Goal: Information Seeking & Learning: Find specific fact

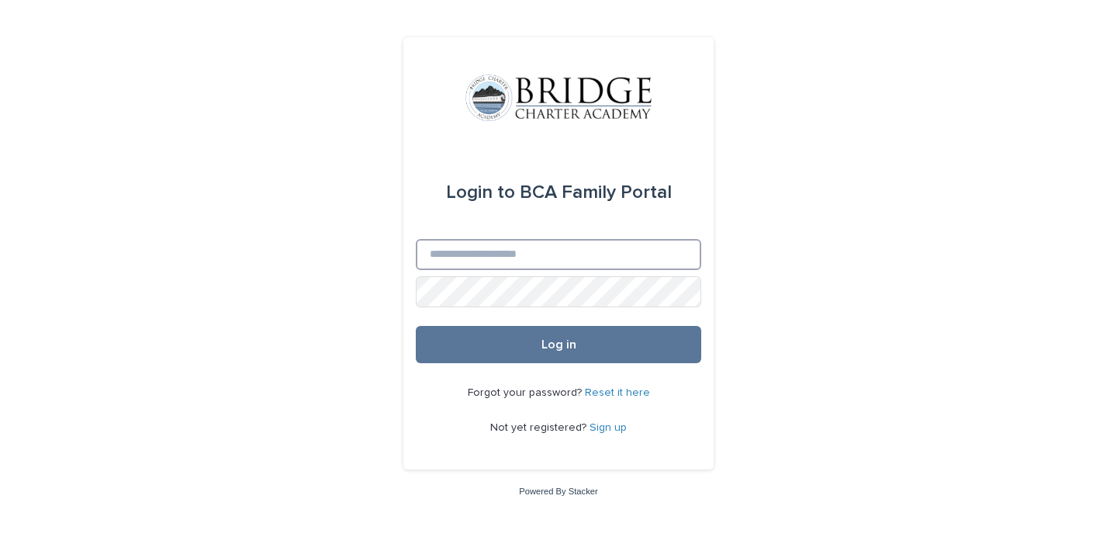
click at [517, 261] on input "Email" at bounding box center [558, 254] width 285 height 31
type input "**********"
click at [559, 345] on button "Log in" at bounding box center [558, 344] width 285 height 37
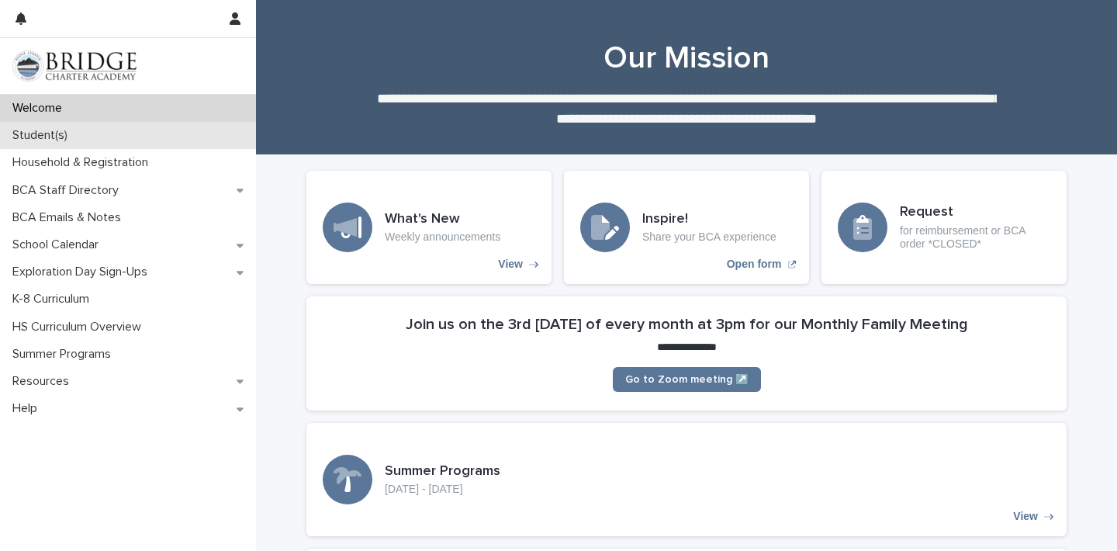
click at [58, 134] on p "Student(s)" at bounding box center [43, 135] width 74 height 15
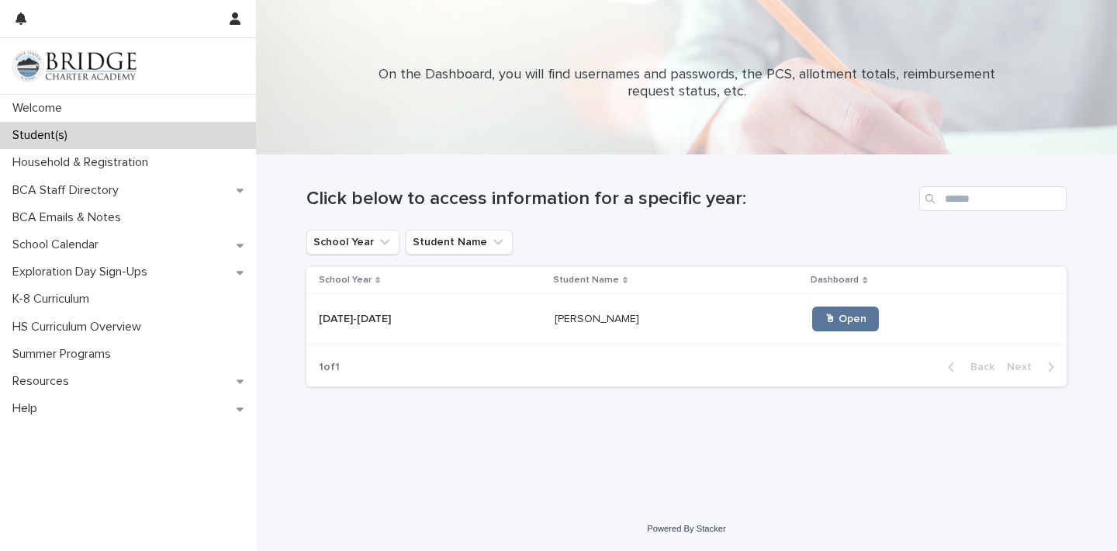
click at [581, 323] on p "[PERSON_NAME]" at bounding box center [599, 318] width 88 height 16
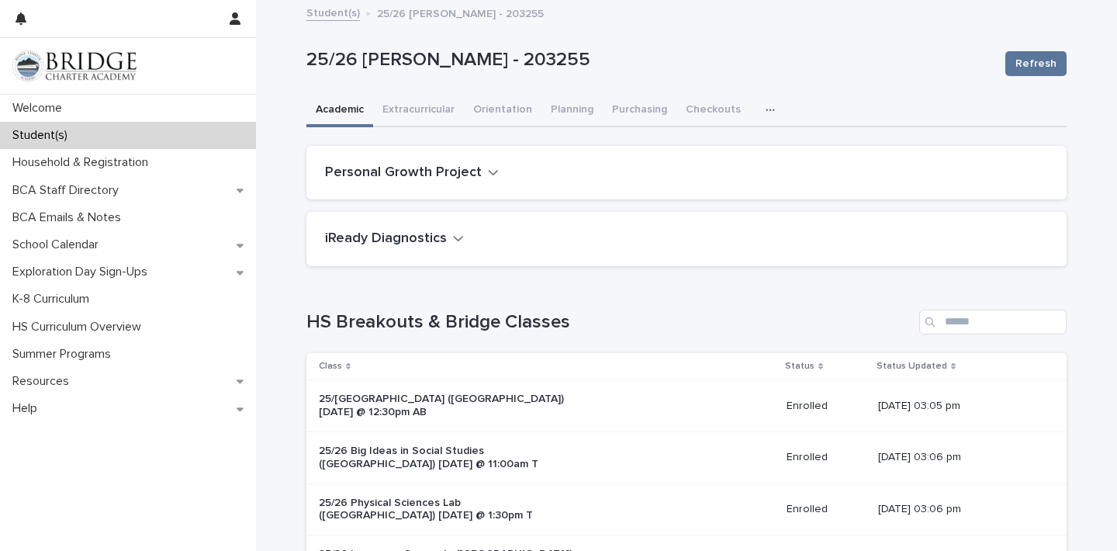
click at [456, 240] on icon "button" at bounding box center [458, 238] width 11 height 14
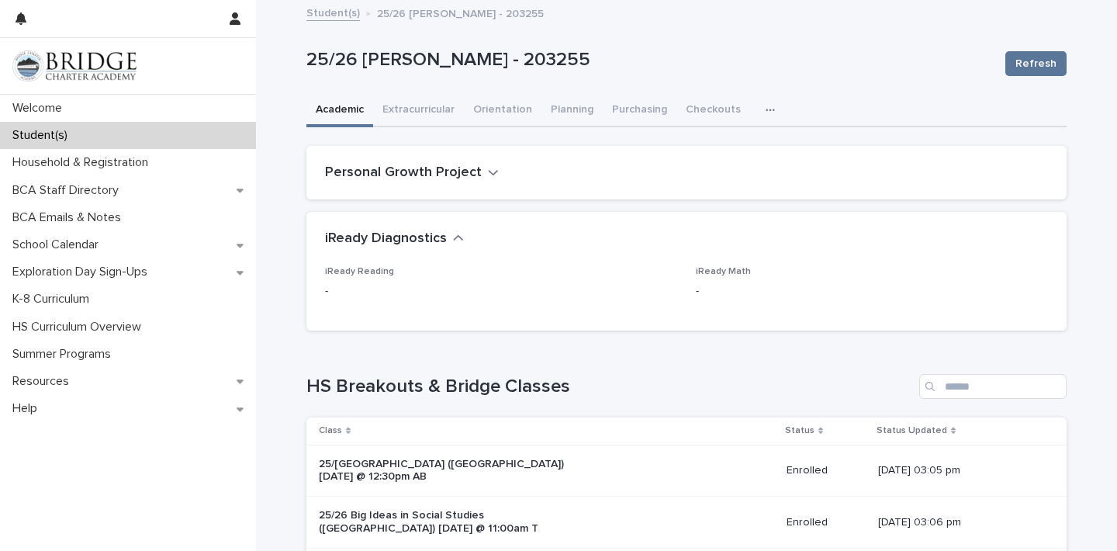
click at [456, 240] on icon "button" at bounding box center [458, 238] width 11 height 14
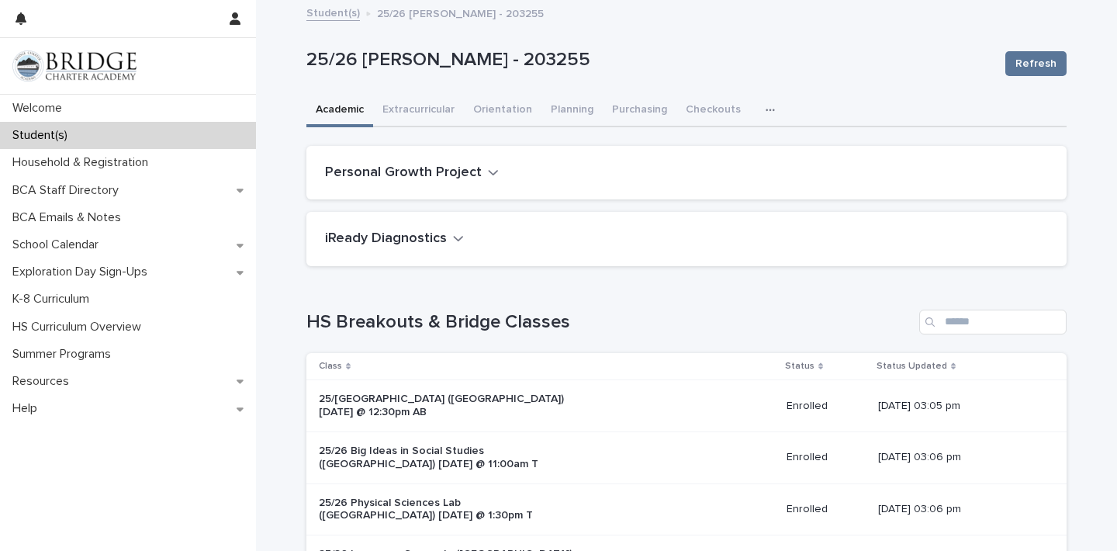
click at [489, 169] on icon "button" at bounding box center [493, 172] width 11 height 14
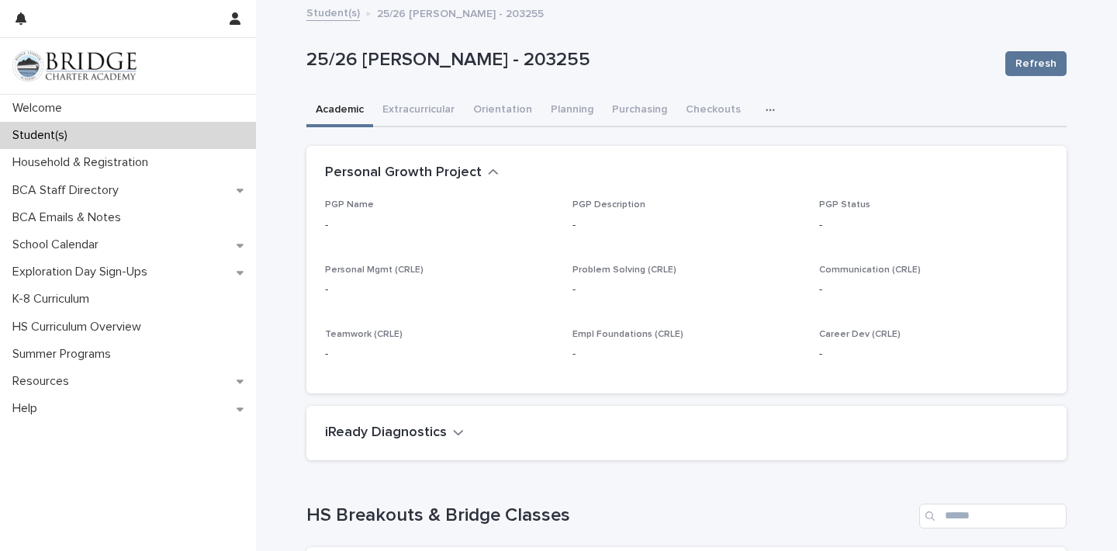
click at [489, 169] on icon "button" at bounding box center [493, 172] width 11 height 14
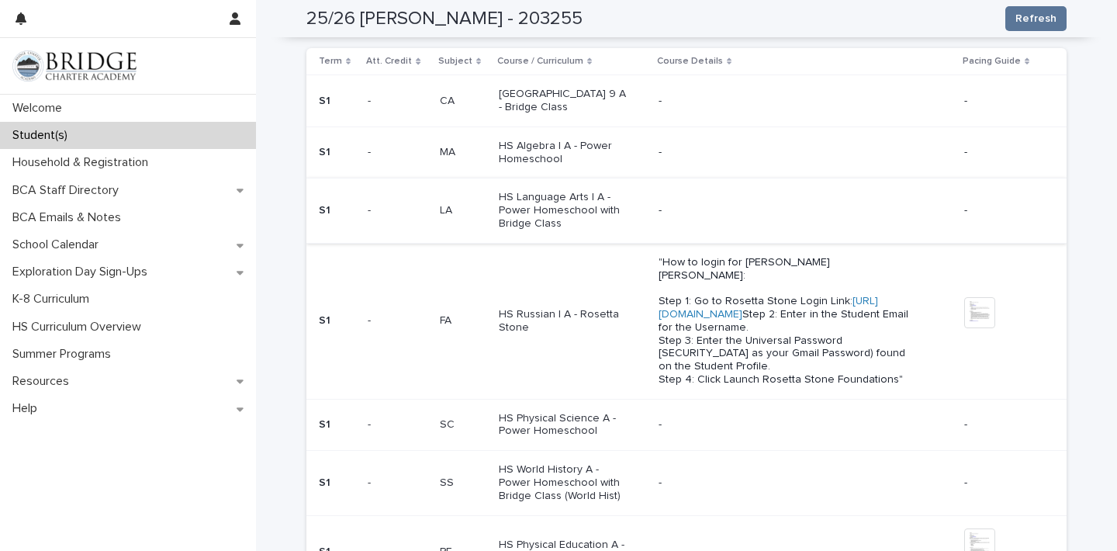
scroll to position [670, 0]
click at [605, 306] on p "HS Russian I A - Rosetta Stone" at bounding box center [564, 319] width 130 height 26
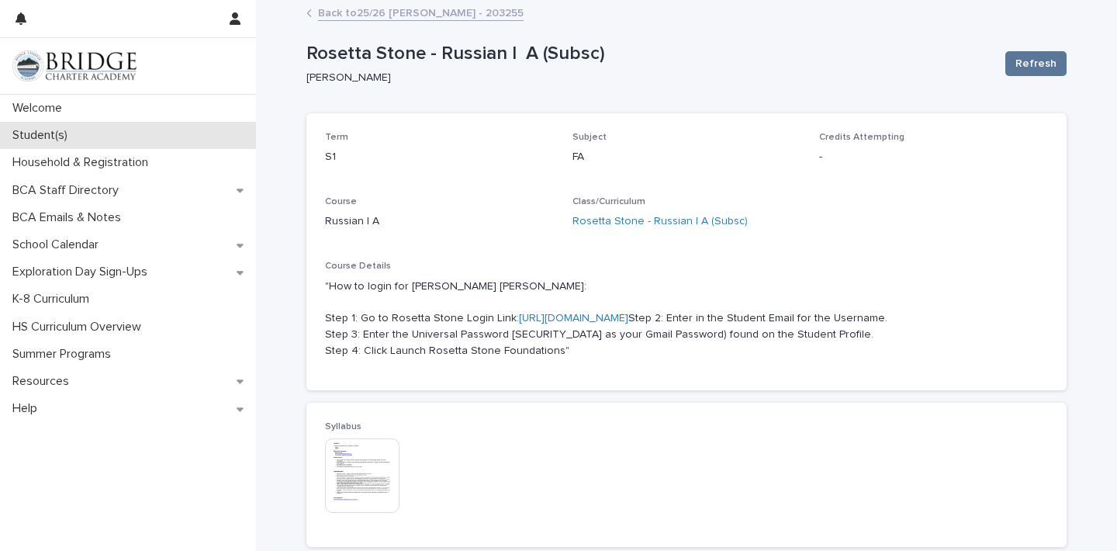
click at [64, 131] on p "Student(s)" at bounding box center [43, 135] width 74 height 15
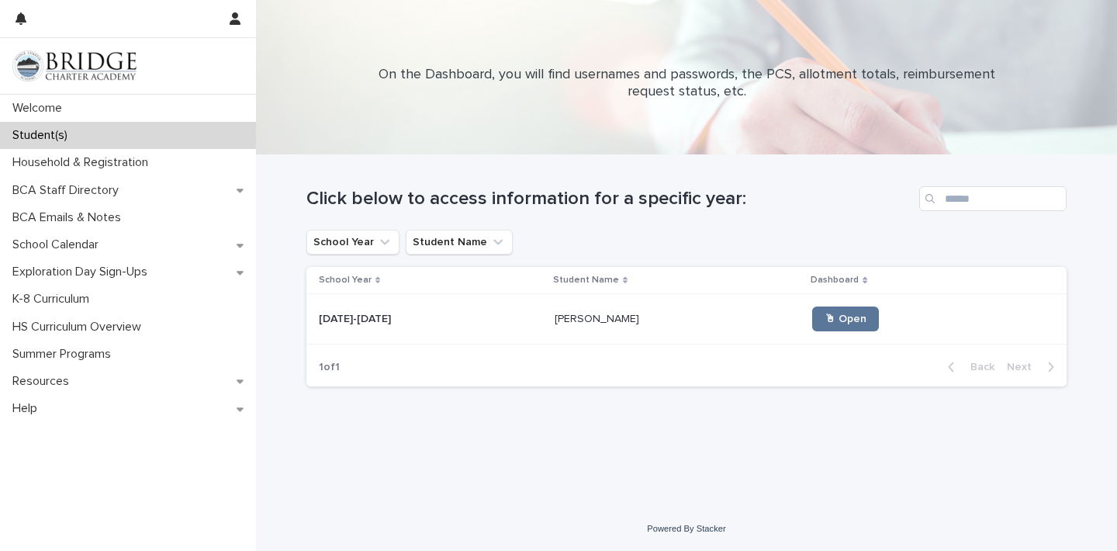
click at [599, 318] on p "[PERSON_NAME]" at bounding box center [599, 318] width 88 height 16
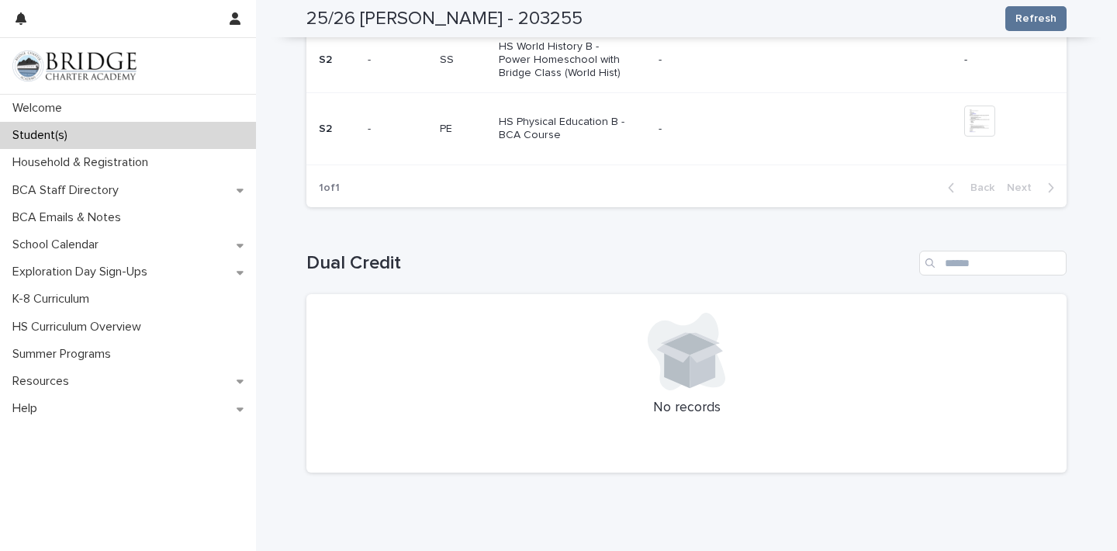
scroll to position [1533, 0]
click at [88, 110] on div "Welcome" at bounding box center [128, 108] width 256 height 27
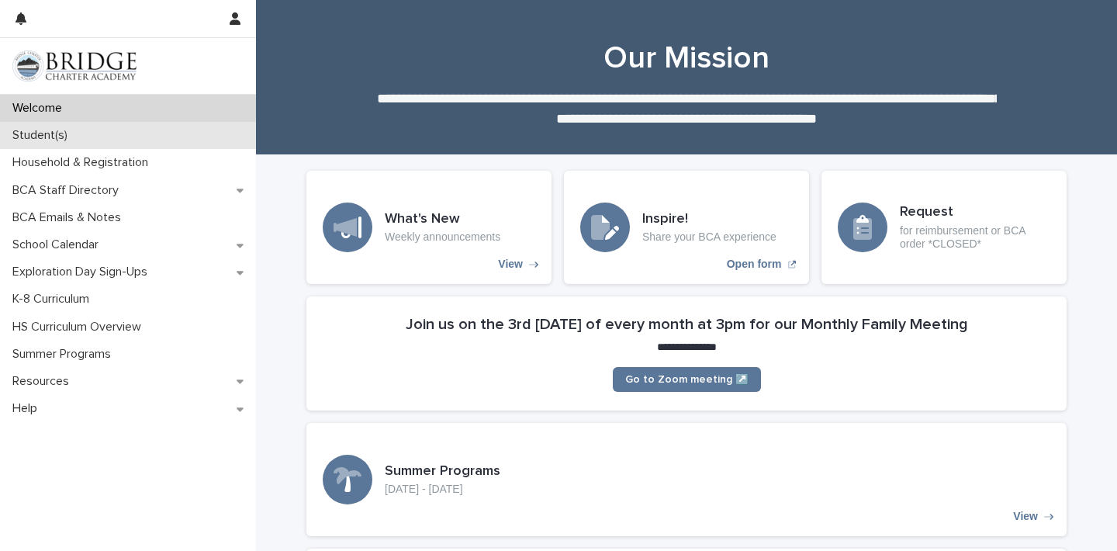
click at [125, 131] on div "Student(s)" at bounding box center [128, 135] width 256 height 27
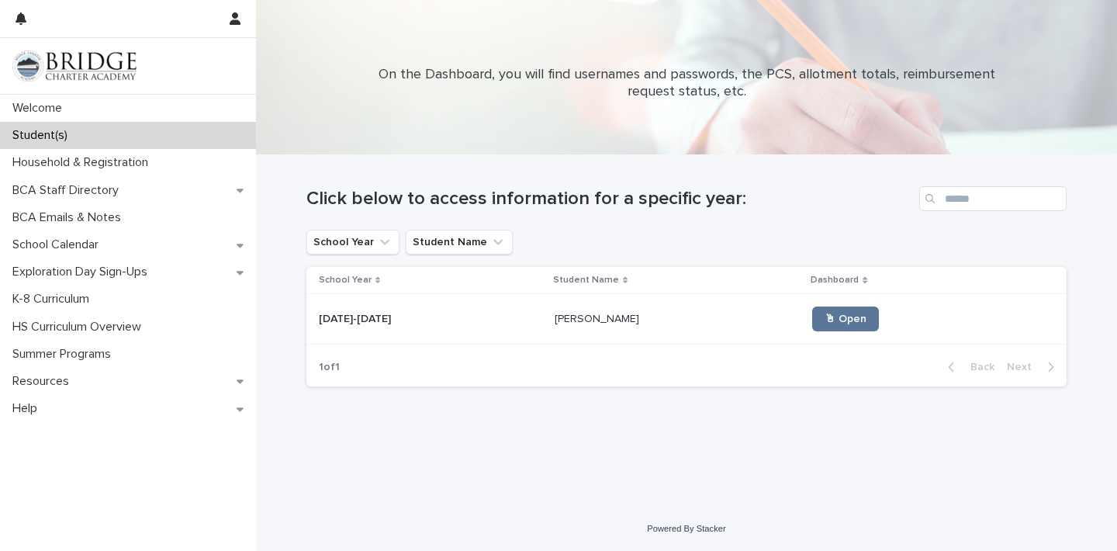
click at [499, 312] on div "[DATE]-[DATE] [DATE]-[DATE]" at bounding box center [430, 319] width 223 height 26
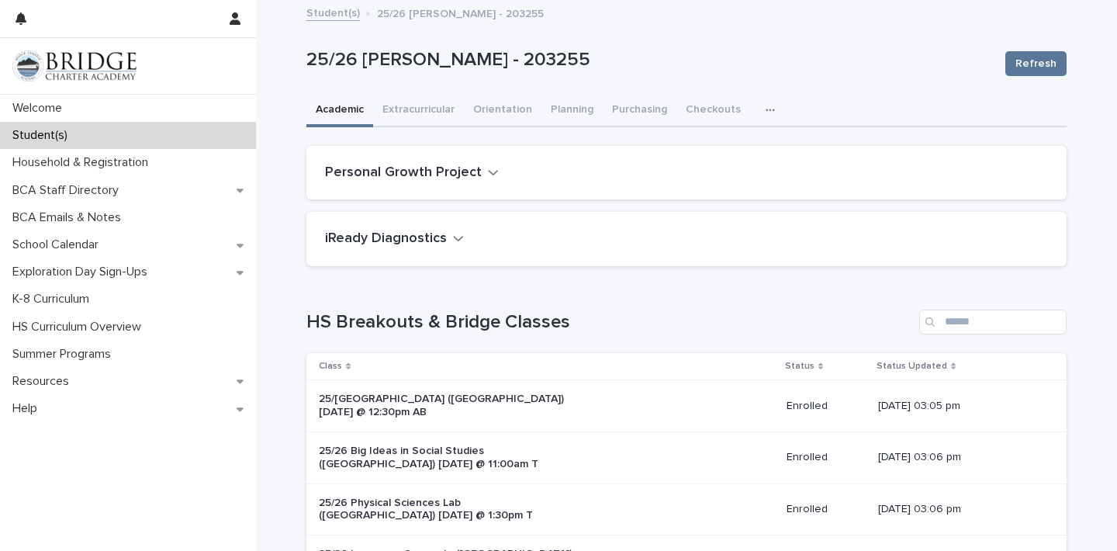
click at [766, 109] on icon "button" at bounding box center [770, 110] width 9 height 11
click at [700, 175] on span "General" at bounding box center [697, 173] width 40 height 11
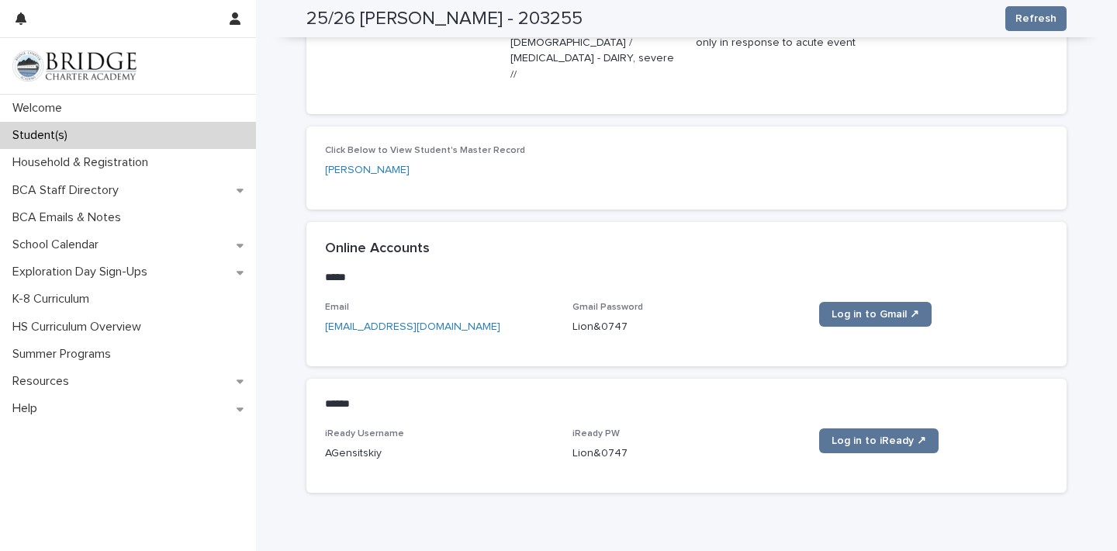
scroll to position [584, 0]
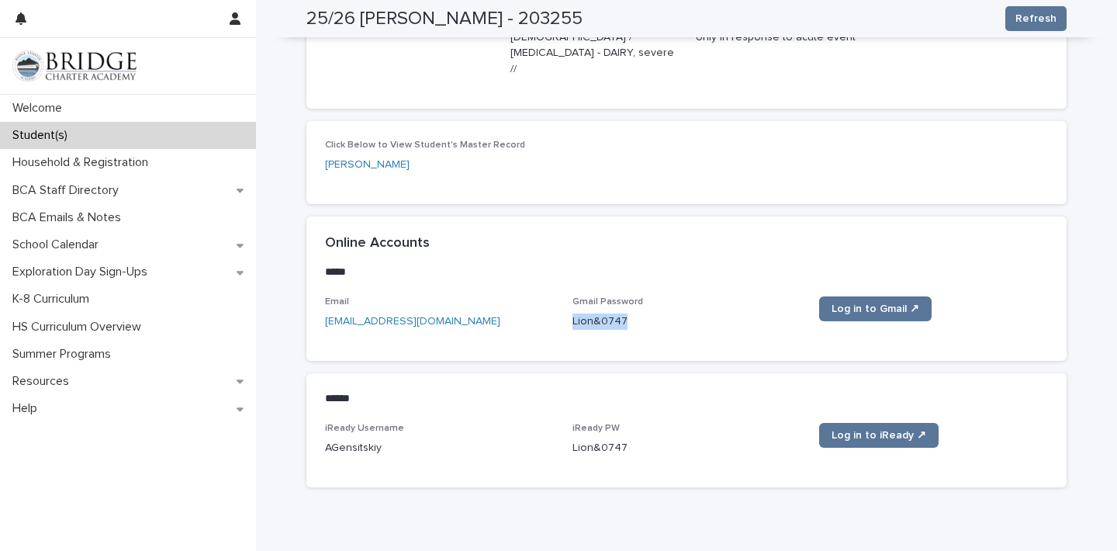
drag, startPoint x: 625, startPoint y: 282, endPoint x: 566, endPoint y: 280, distance: 59.0
click at [566, 296] on div "Email [EMAIL_ADDRESS][DOMAIN_NAME] Gmail Password [SECURITY_DATA] Log in to Gma…" at bounding box center [686, 319] width 723 height 46
copy p "Lion&0747"
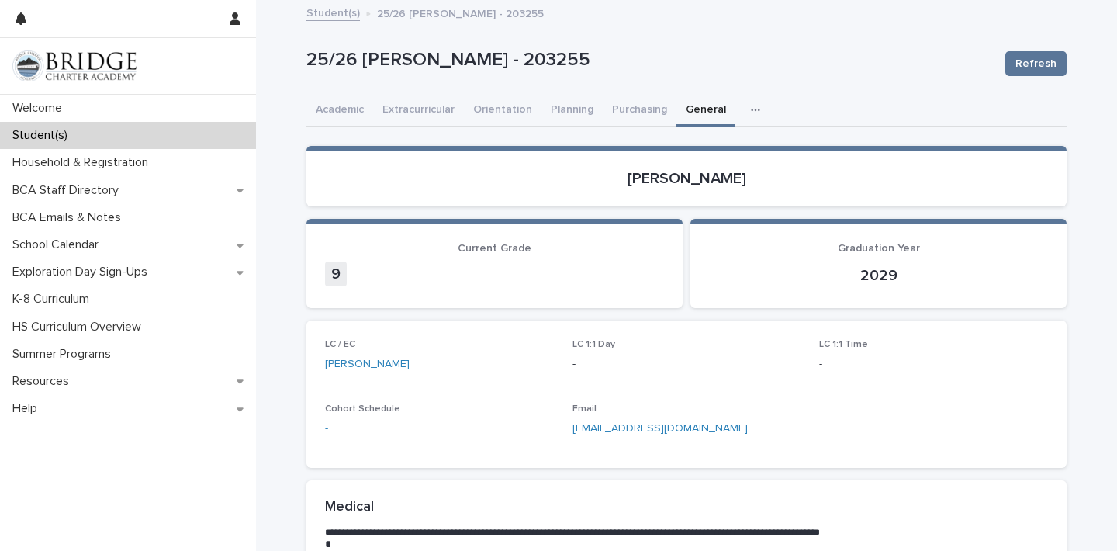
scroll to position [0, 0]
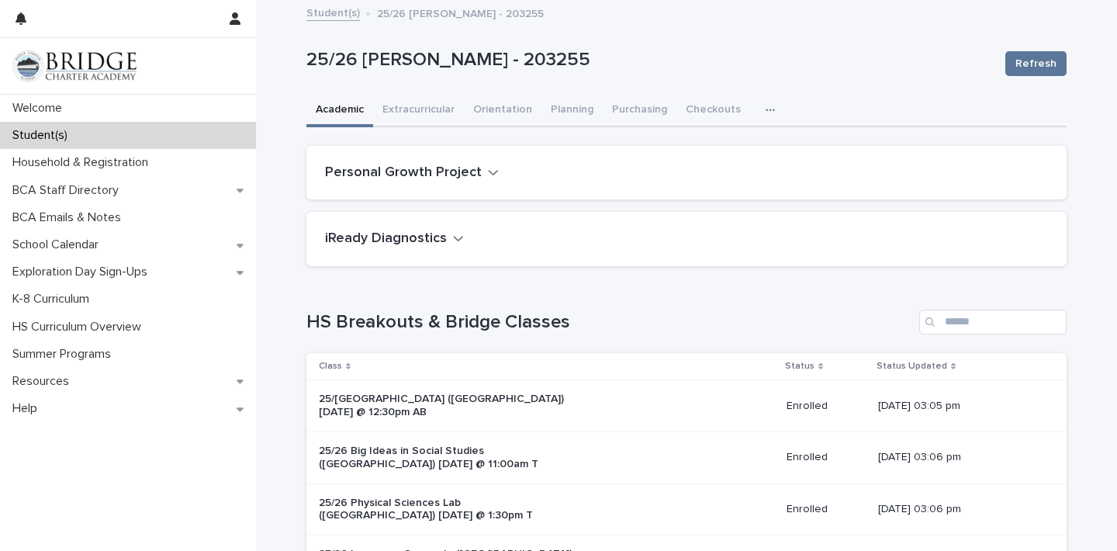
click at [348, 109] on button "Academic" at bounding box center [339, 111] width 67 height 33
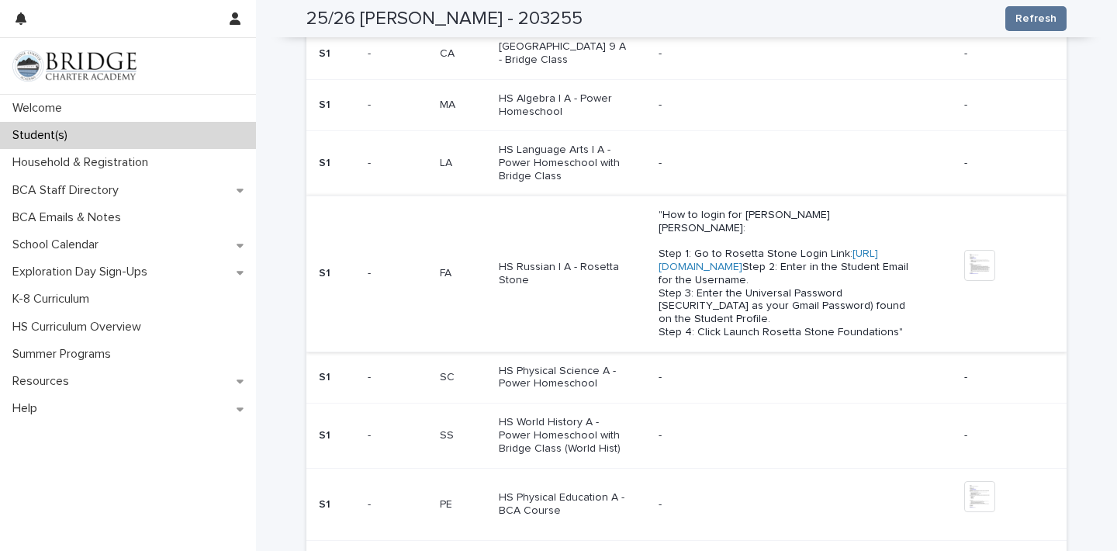
scroll to position [716, 0]
click at [989, 249] on img at bounding box center [979, 264] width 31 height 31
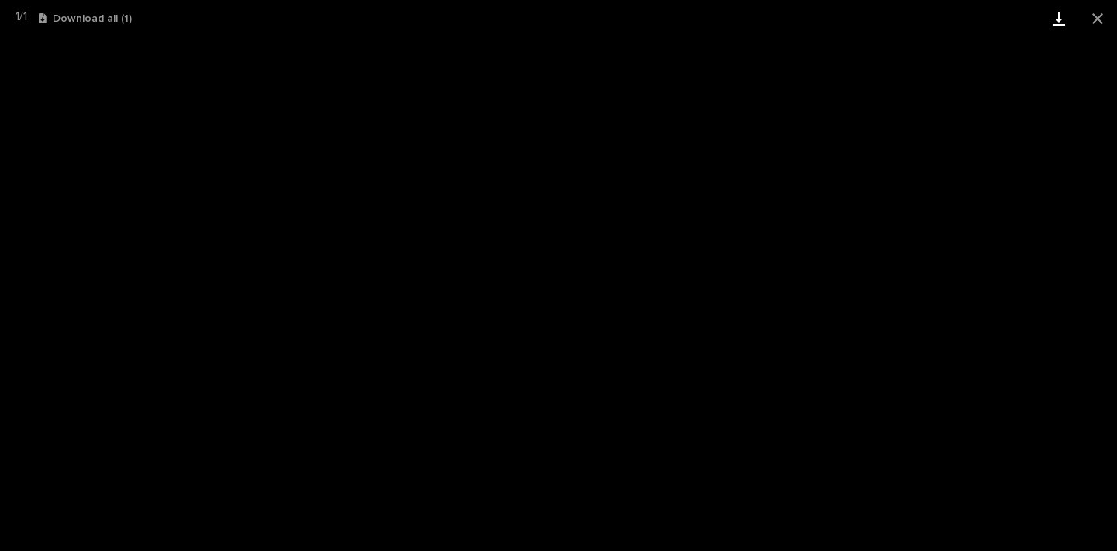
click at [1057, 18] on link "Download" at bounding box center [1058, 18] width 39 height 36
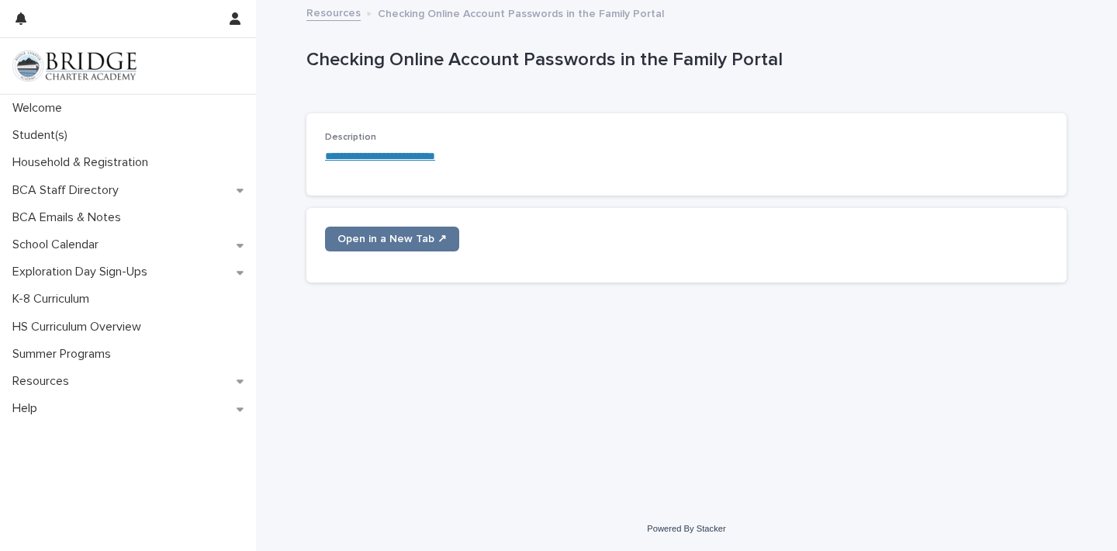
click at [435, 154] on link "**********" at bounding box center [380, 155] width 110 height 11
